Goal: Information Seeking & Learning: Learn about a topic

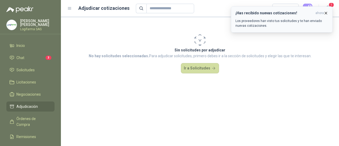
click at [326, 12] on icon "button" at bounding box center [325, 13] width 4 height 4
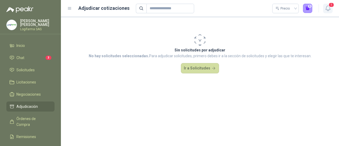
click at [333, 6] on span "1" at bounding box center [331, 4] width 6 height 5
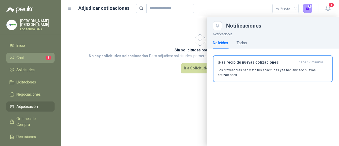
click at [24, 53] on link "Chat 3" at bounding box center [30, 58] width 48 height 10
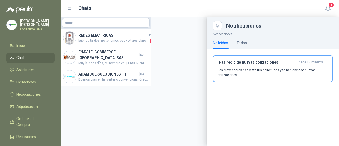
click at [159, 50] on div at bounding box center [200, 81] width 278 height 129
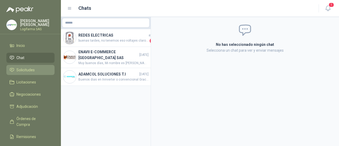
click at [31, 67] on span "Solicitudes" at bounding box center [25, 70] width 18 height 6
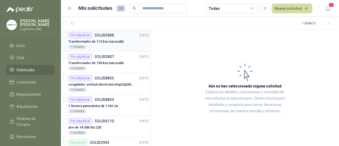
click at [103, 42] on p "Transformador de 112 kva marca abb" at bounding box center [95, 41] width 55 height 5
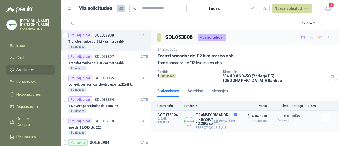
click at [244, 121] on p "$ 26.047.910 Anticipado" at bounding box center [253, 121] width 26 height 17
click at [229, 119] on button "Detalles" at bounding box center [224, 121] width 25 height 7
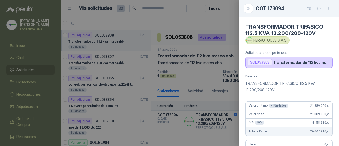
click at [285, 85] on p "TRANSFORMADOR TRIFASICO 112.5 KVA 13.200/208-120V" at bounding box center [288, 86] width 87 height 13
click at [311, 62] on p "Transformador de 112 kva marca abb" at bounding box center [301, 62] width 57 height 4
click at [264, 63] on div "SOL053808" at bounding box center [259, 62] width 24 height 6
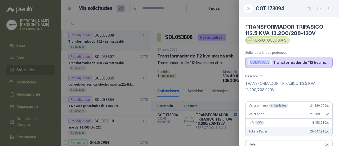
click at [264, 63] on div "SOL053808" at bounding box center [259, 62] width 24 height 6
click at [224, 98] on div at bounding box center [169, 73] width 339 height 146
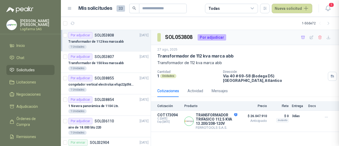
scroll to position [142, 0]
click at [228, 118] on button "Detalles" at bounding box center [224, 121] width 25 height 7
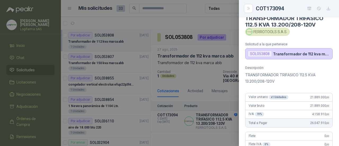
scroll to position [0, 0]
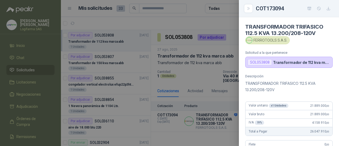
click at [269, 38] on div "FERROTOOLS S.A.S." at bounding box center [267, 40] width 44 height 8
click at [310, 92] on p "TRANSFORMADOR TRIFASICO 112.5 KVA 13.200/208-120V" at bounding box center [288, 86] width 87 height 13
click at [223, 126] on div at bounding box center [169, 73] width 339 height 146
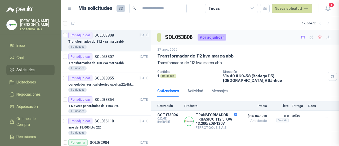
scroll to position [142, 0]
click at [125, 62] on div "Transformador de 150 kva marca abb" at bounding box center [108, 63] width 80 height 6
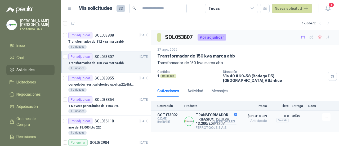
click at [223, 118] on button "Detalles" at bounding box center [224, 121] width 25 height 7
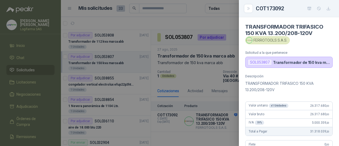
click at [258, 62] on div "SOL053807" at bounding box center [259, 62] width 24 height 6
click at [298, 62] on p "Transformador de 150 kva marca abb" at bounding box center [301, 62] width 57 height 4
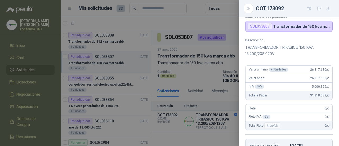
scroll to position [37, 0]
click at [275, 6] on div "COT173092" at bounding box center [294, 8] width 77 height 8
click at [330, 6] on button "button" at bounding box center [328, 8] width 8 height 8
click at [207, 86] on div at bounding box center [169, 73] width 339 height 146
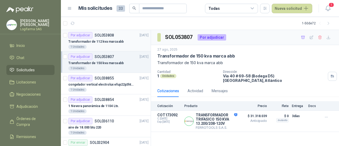
click at [109, 41] on p "Transformador de 112 kva marca abb" at bounding box center [95, 41] width 55 height 5
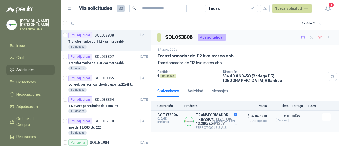
click at [221, 118] on button "Detalles" at bounding box center [224, 121] width 25 height 7
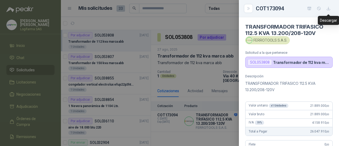
click at [330, 10] on icon "button" at bounding box center [328, 8] width 4 height 4
